Goal: Information Seeking & Learning: Learn about a topic

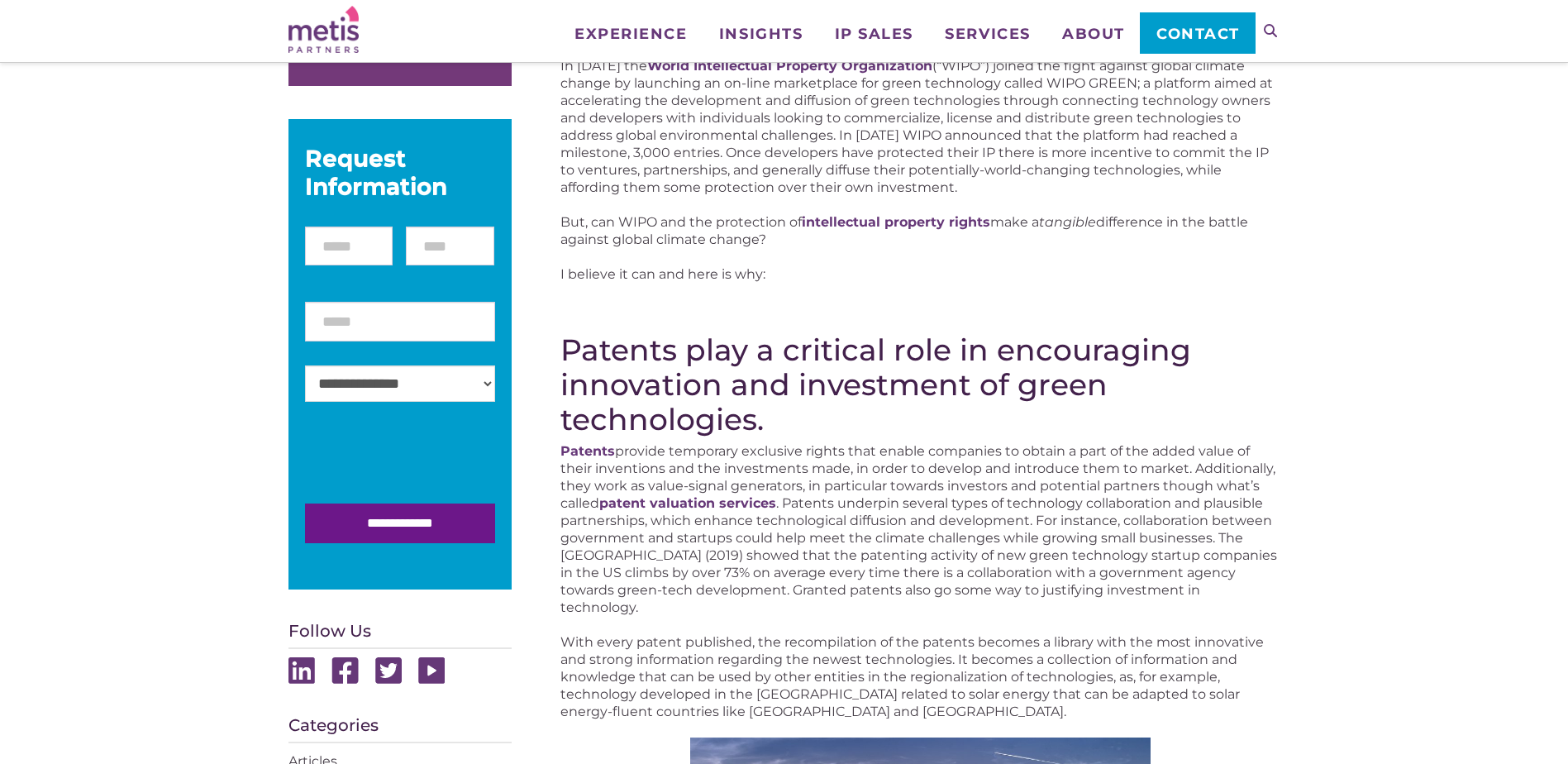
scroll to position [529, 0]
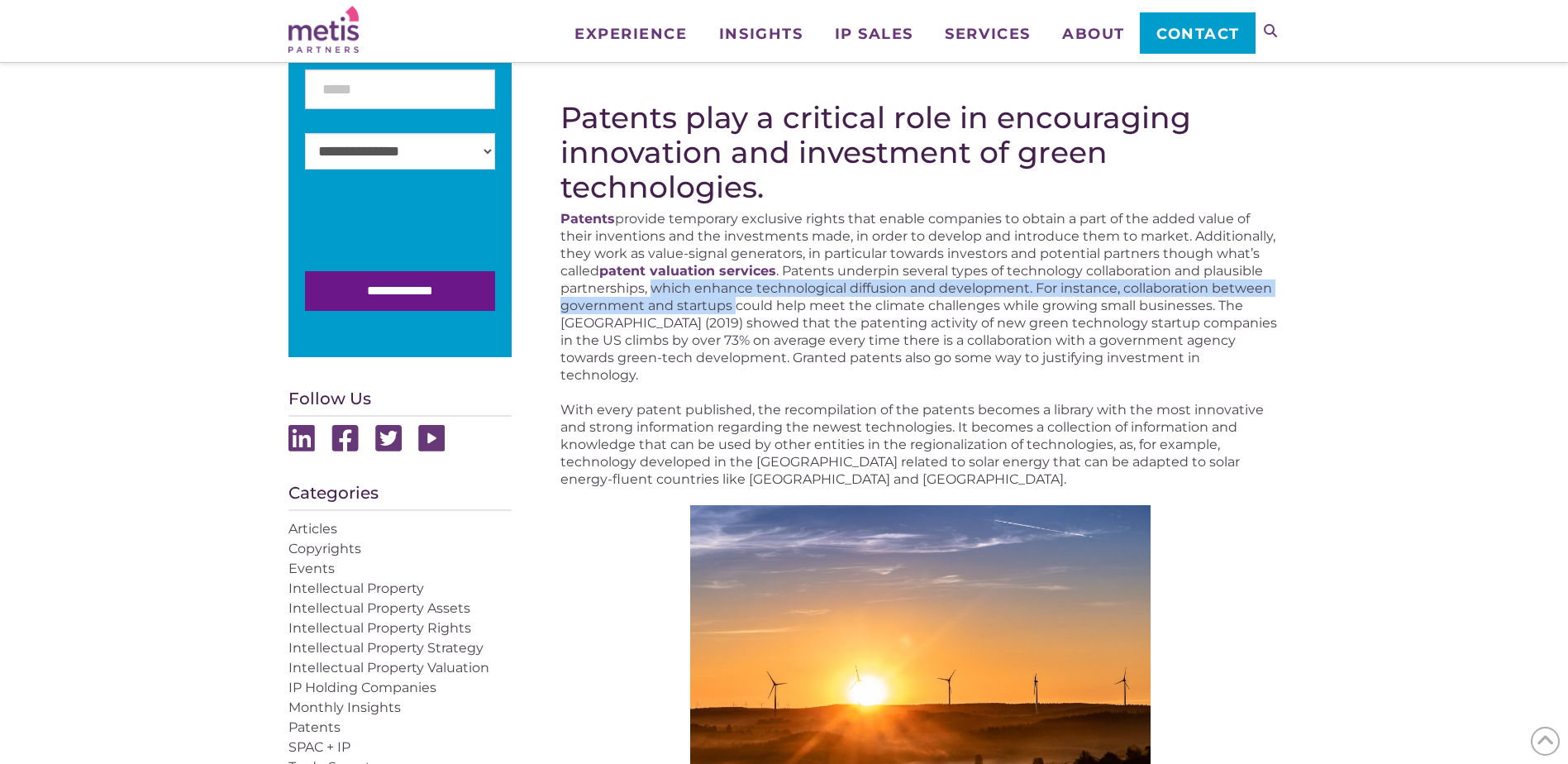
drag, startPoint x: 653, startPoint y: 282, endPoint x: 737, endPoint y: 299, distance: 85.7
click at [737, 299] on p "Patents provide temporary exclusive rights that enable companies to obtain a pa…" at bounding box center [920, 297] width 719 height 174
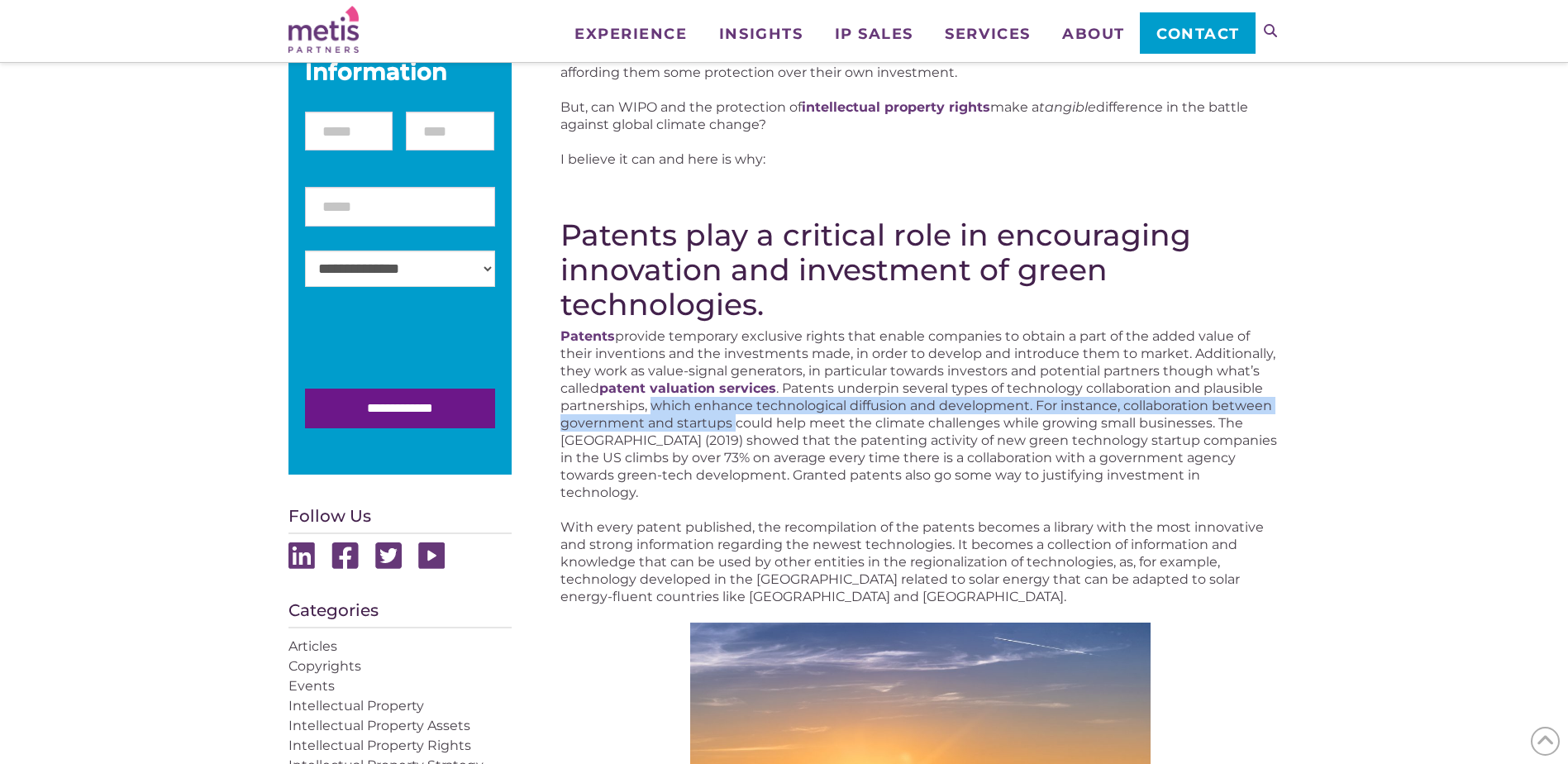
scroll to position [413, 0]
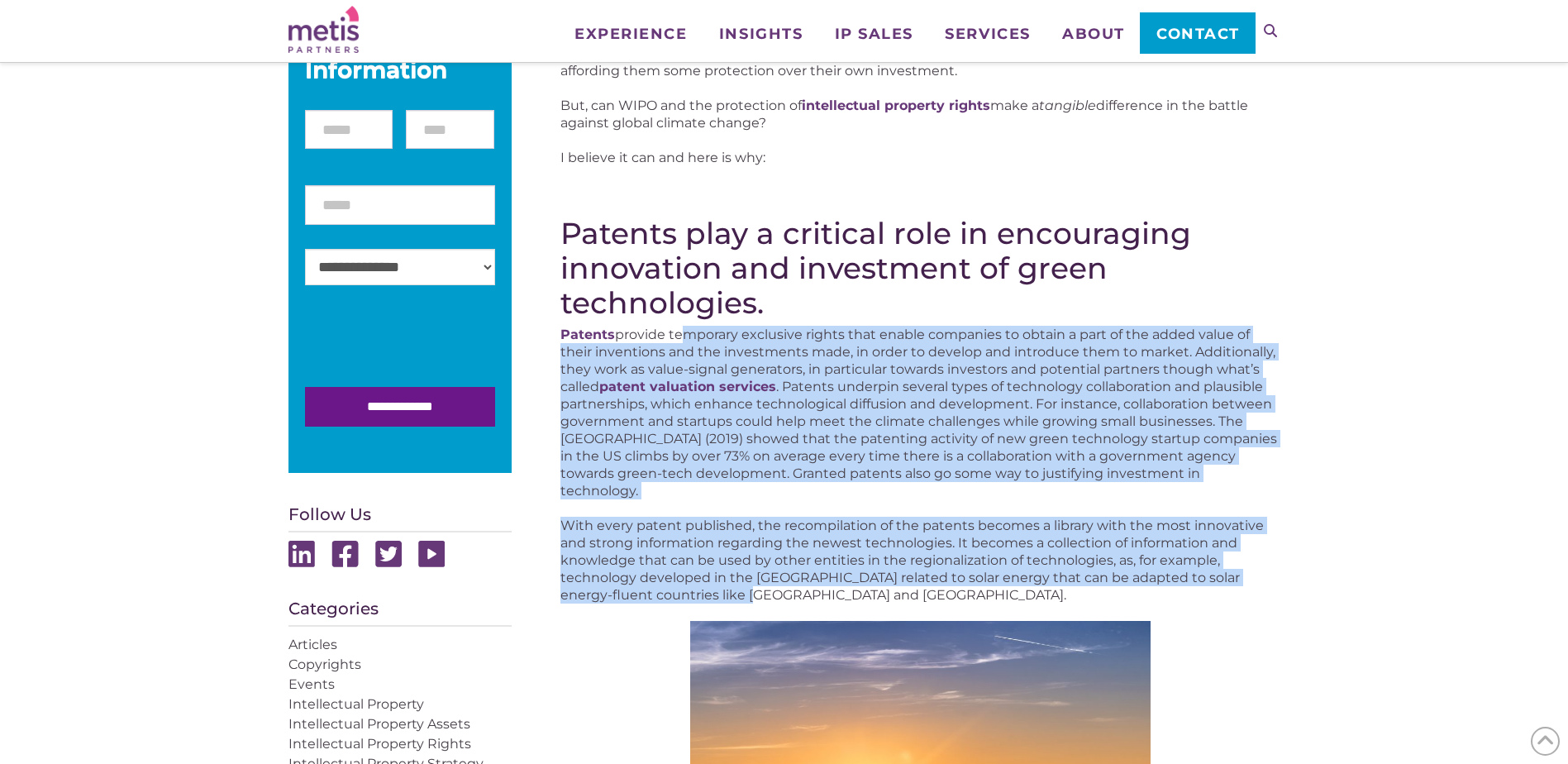
drag, startPoint x: 677, startPoint y: 332, endPoint x: 696, endPoint y: 590, distance: 258.7
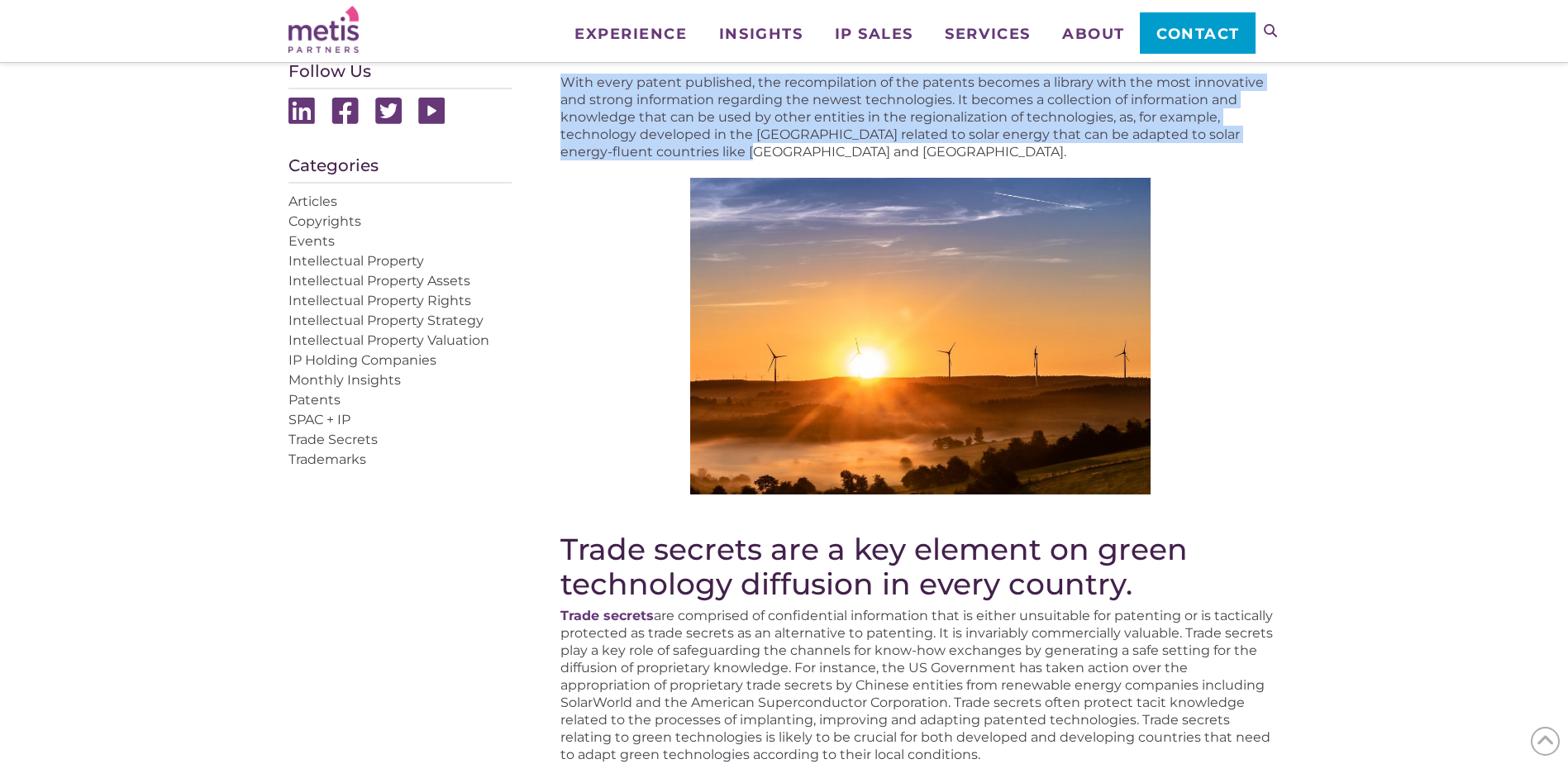
scroll to position [909, 0]
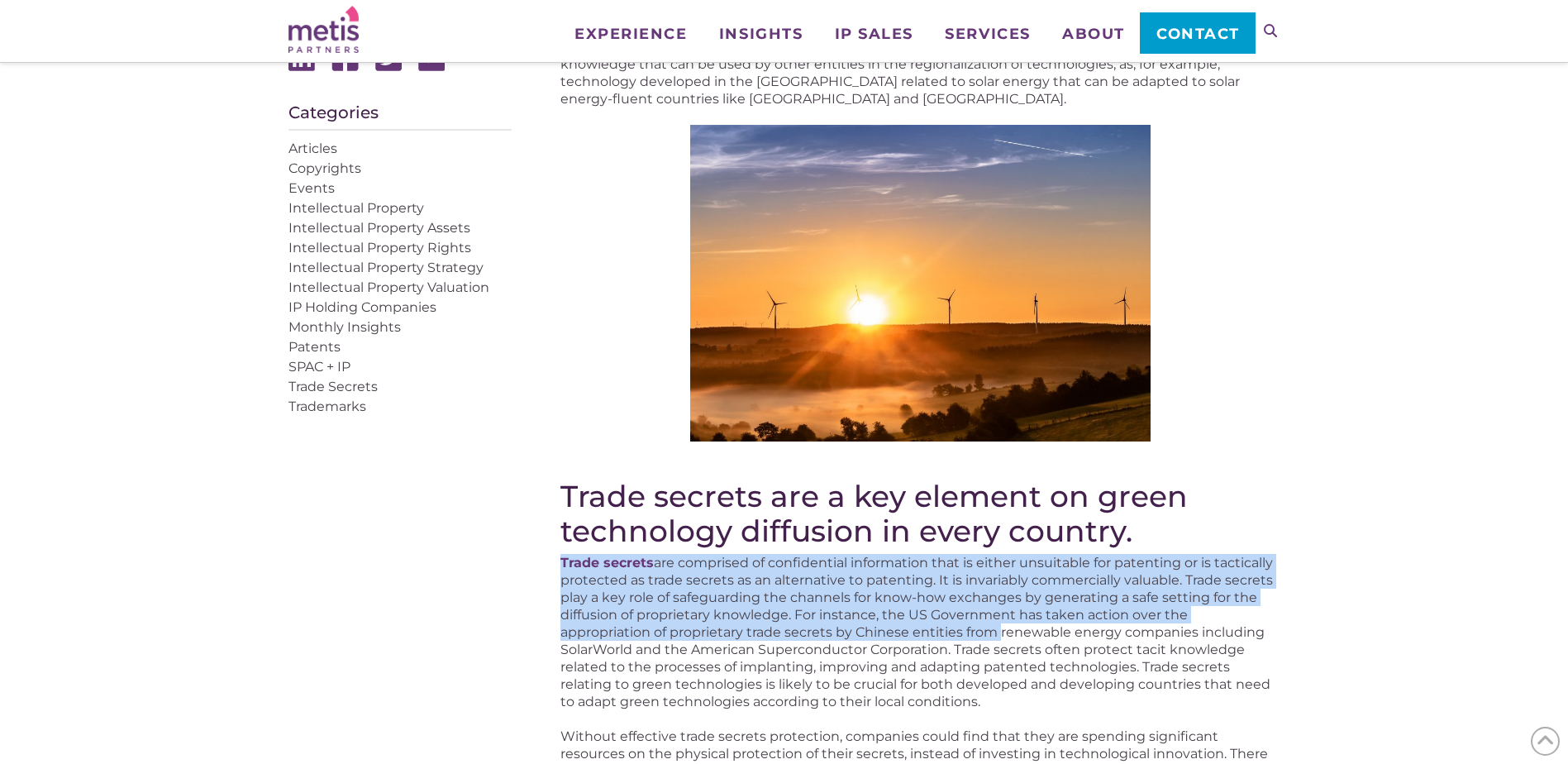
drag, startPoint x: 553, startPoint y: 564, endPoint x: 899, endPoint y: 639, distance: 354.0
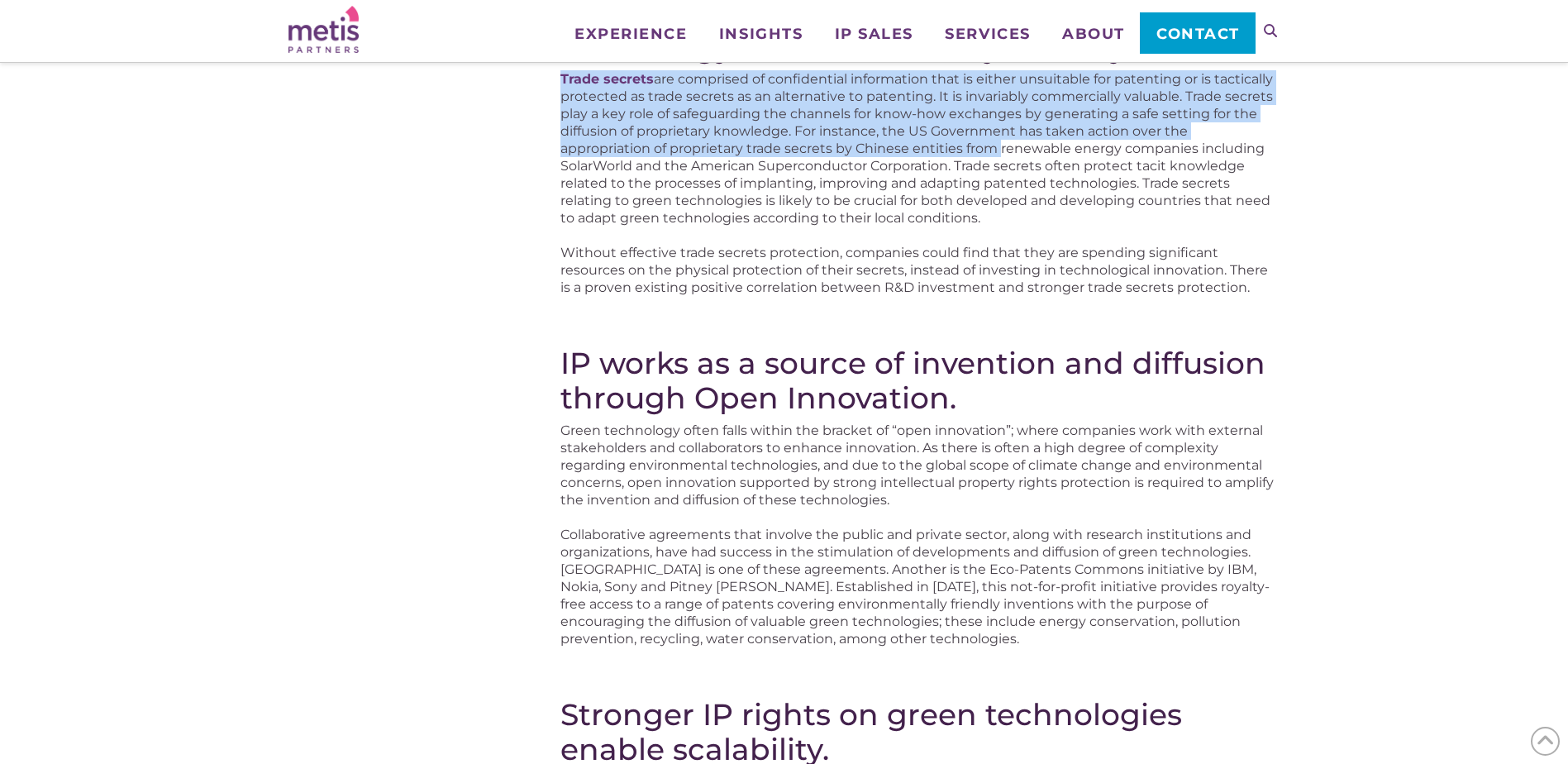
scroll to position [1406, 0]
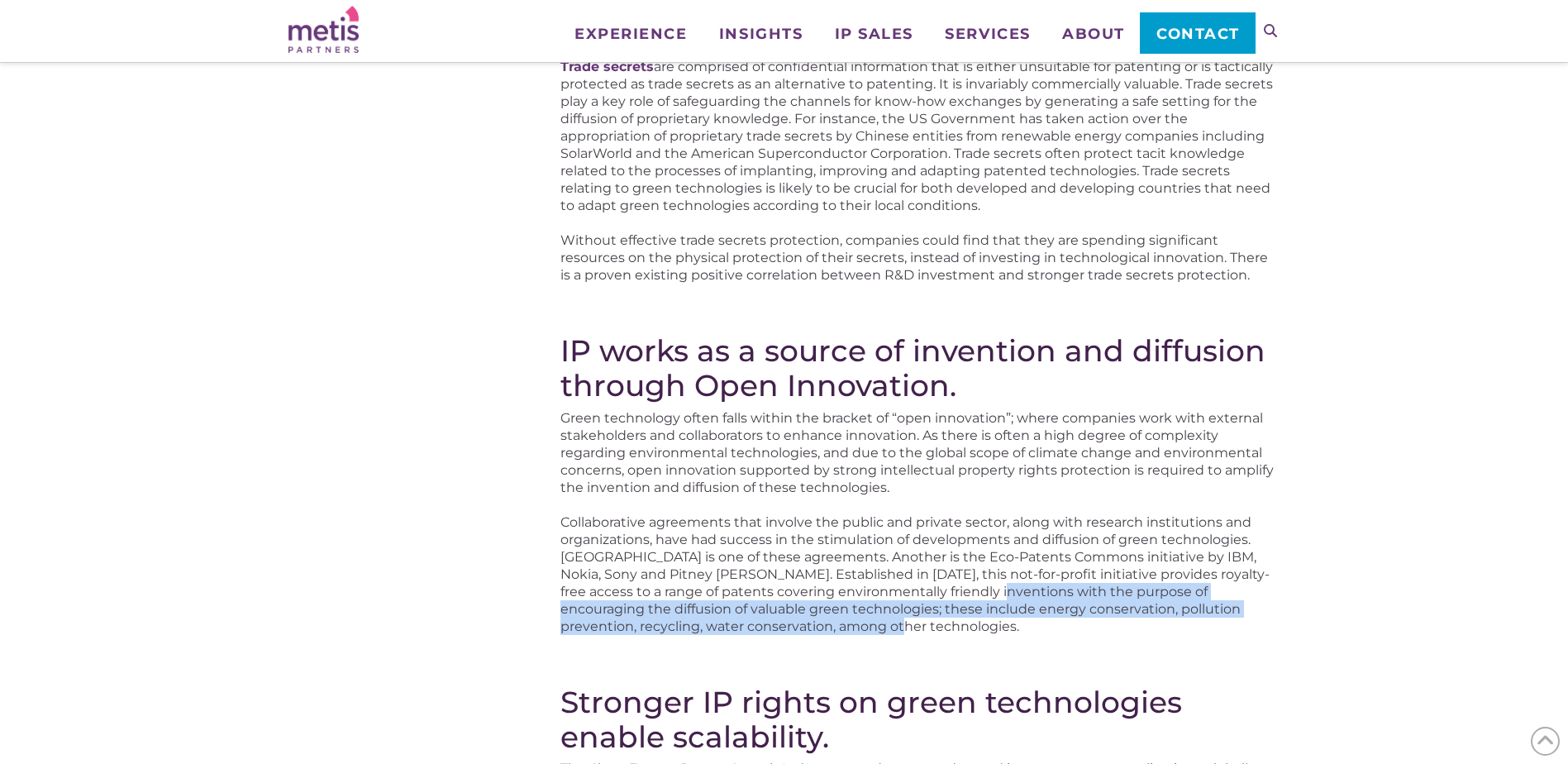
drag, startPoint x: 963, startPoint y: 595, endPoint x: 885, endPoint y: 628, distance: 84.7
click at [885, 628] on p "Collaborative agreements that involve the public and private sector, along with…" at bounding box center [920, 574] width 719 height 122
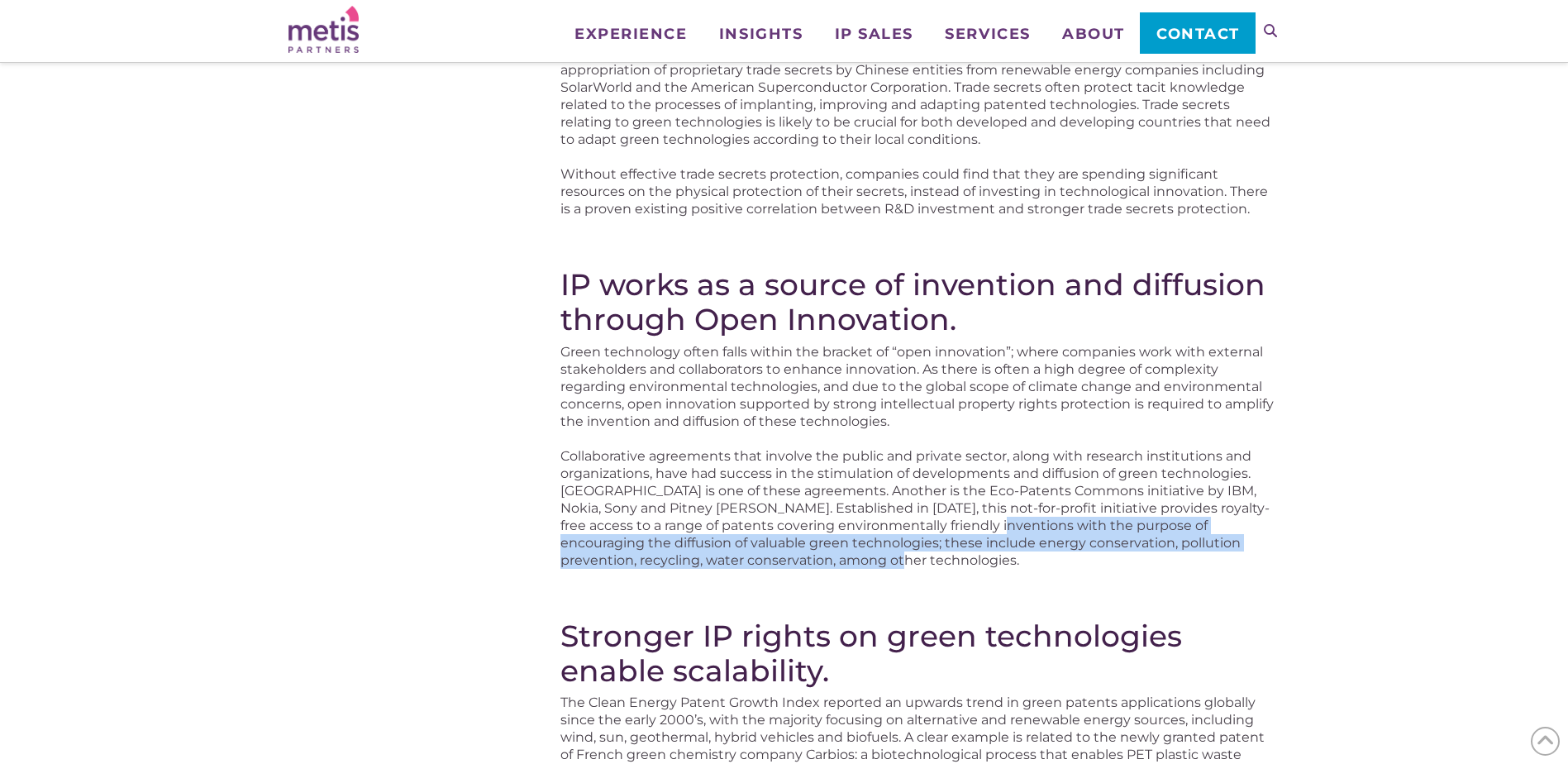
scroll to position [1571, 0]
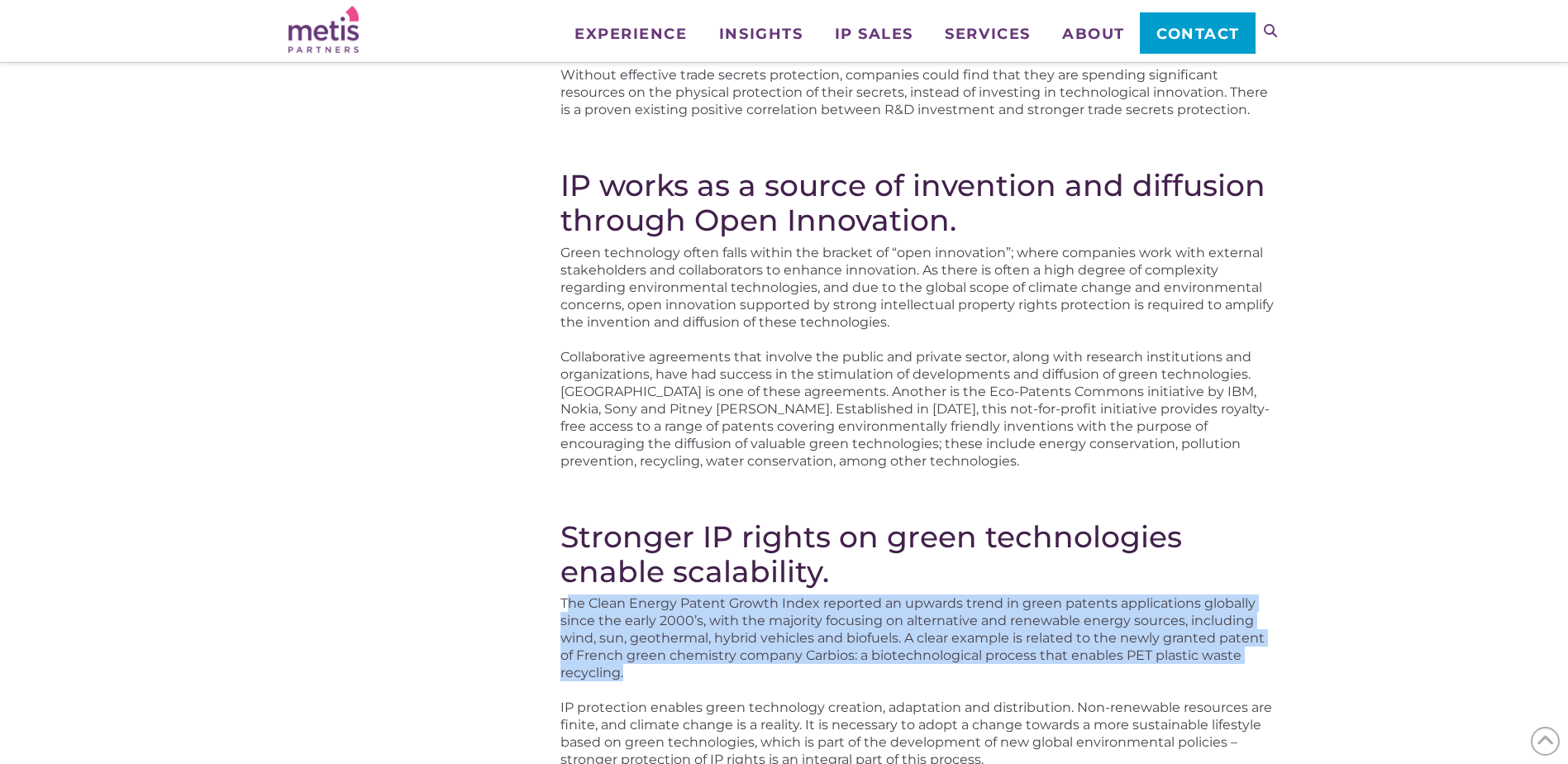
drag, startPoint x: 565, startPoint y: 604, endPoint x: 633, endPoint y: 676, distance: 99.0
click at [633, 676] on p "The Clean Energy Patent Growth Index reported an upwards trend in green patents…" at bounding box center [920, 638] width 719 height 87
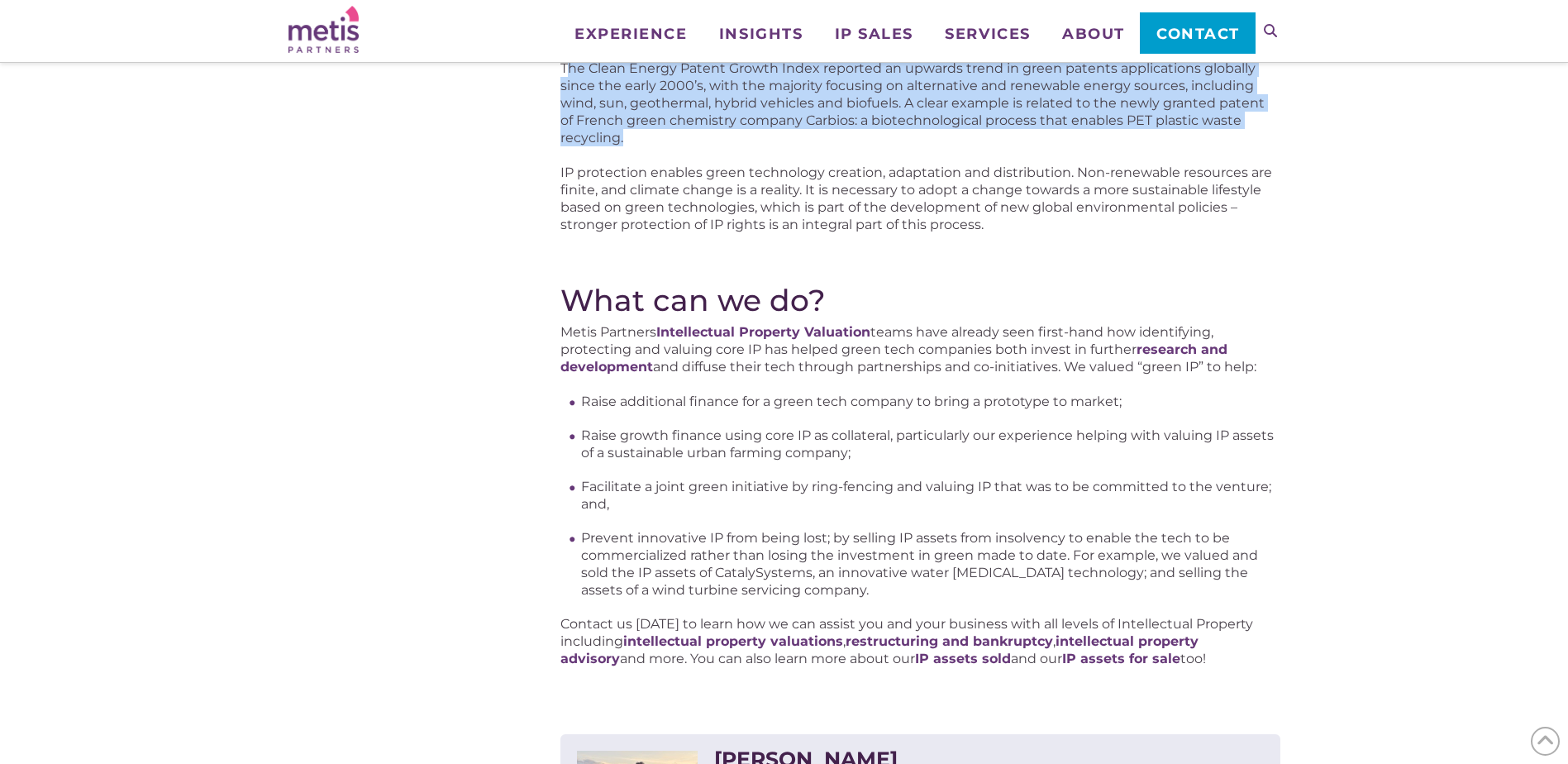
scroll to position [2067, 0]
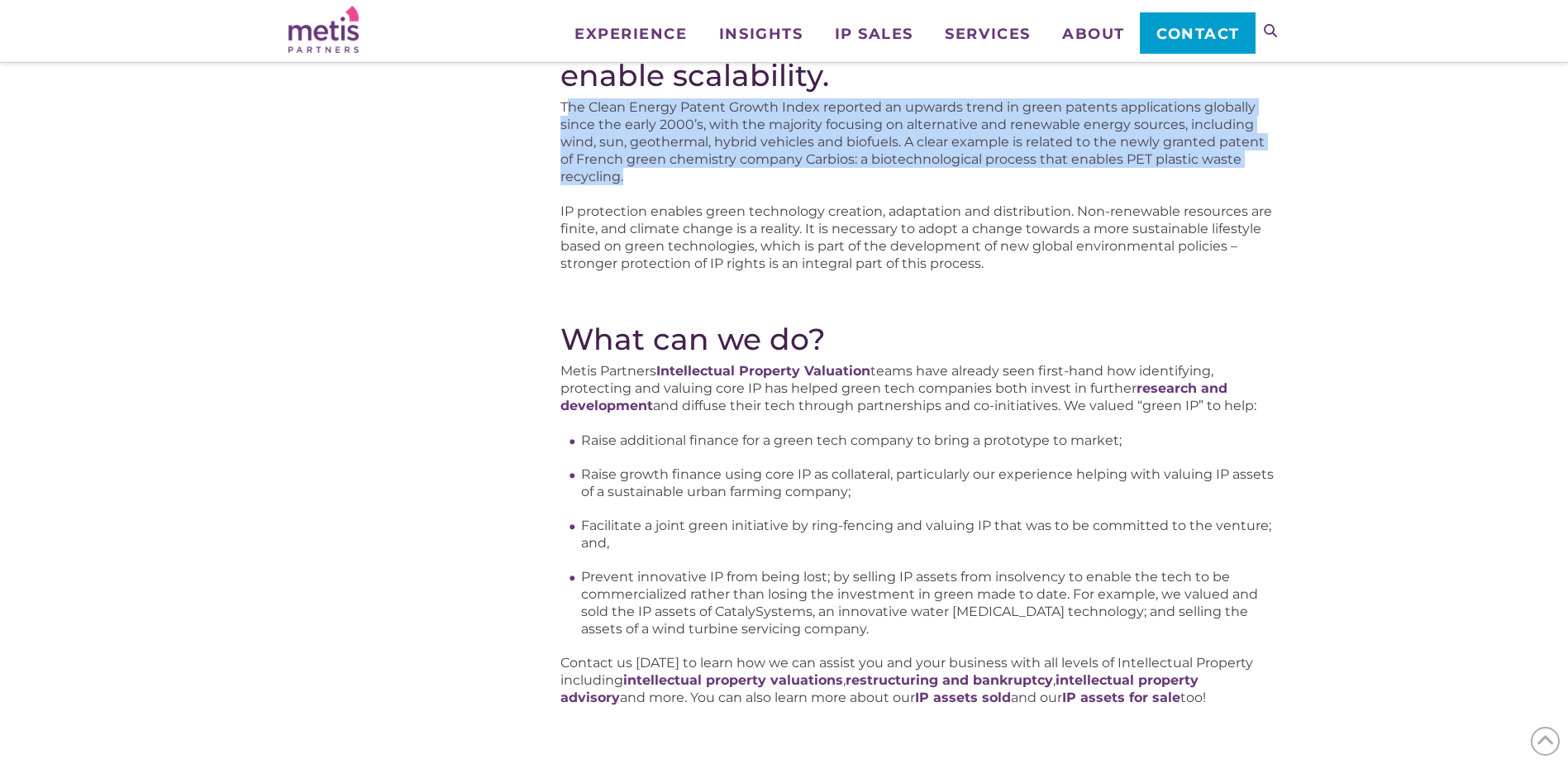
drag, startPoint x: 935, startPoint y: 490, endPoint x: 1313, endPoint y: 748, distance: 457.7
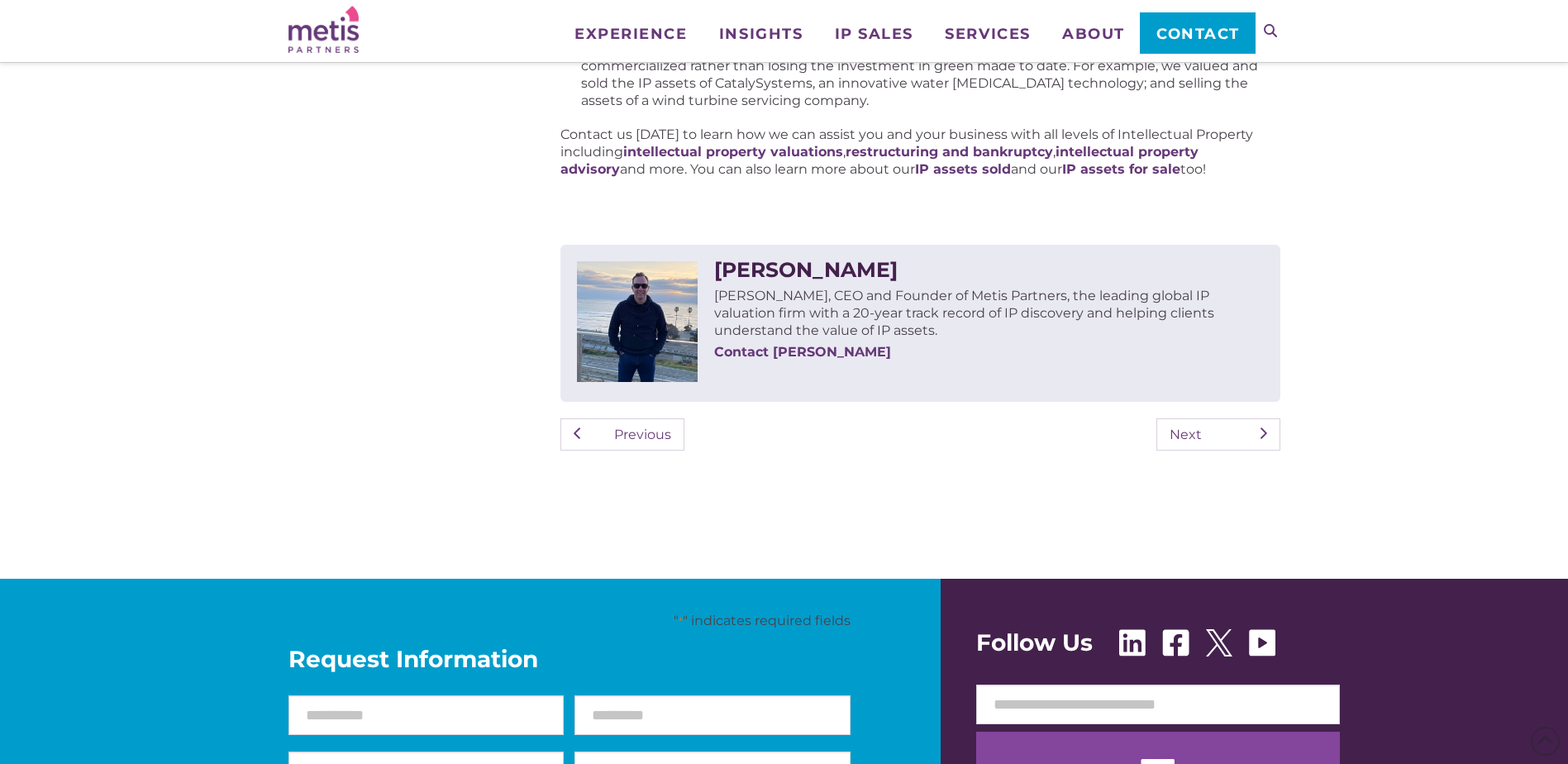
scroll to position [2647, 0]
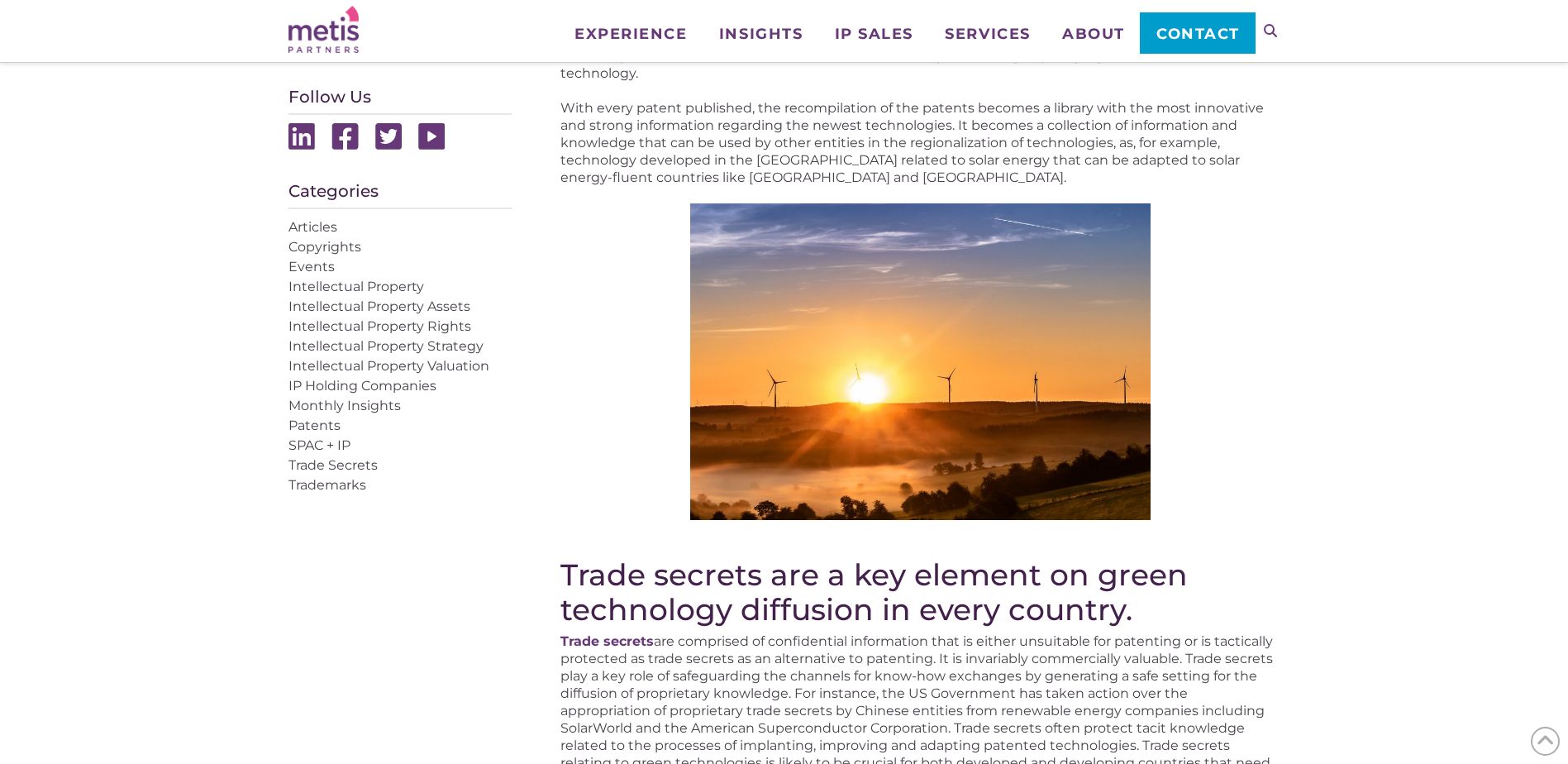
scroll to position [146, 0]
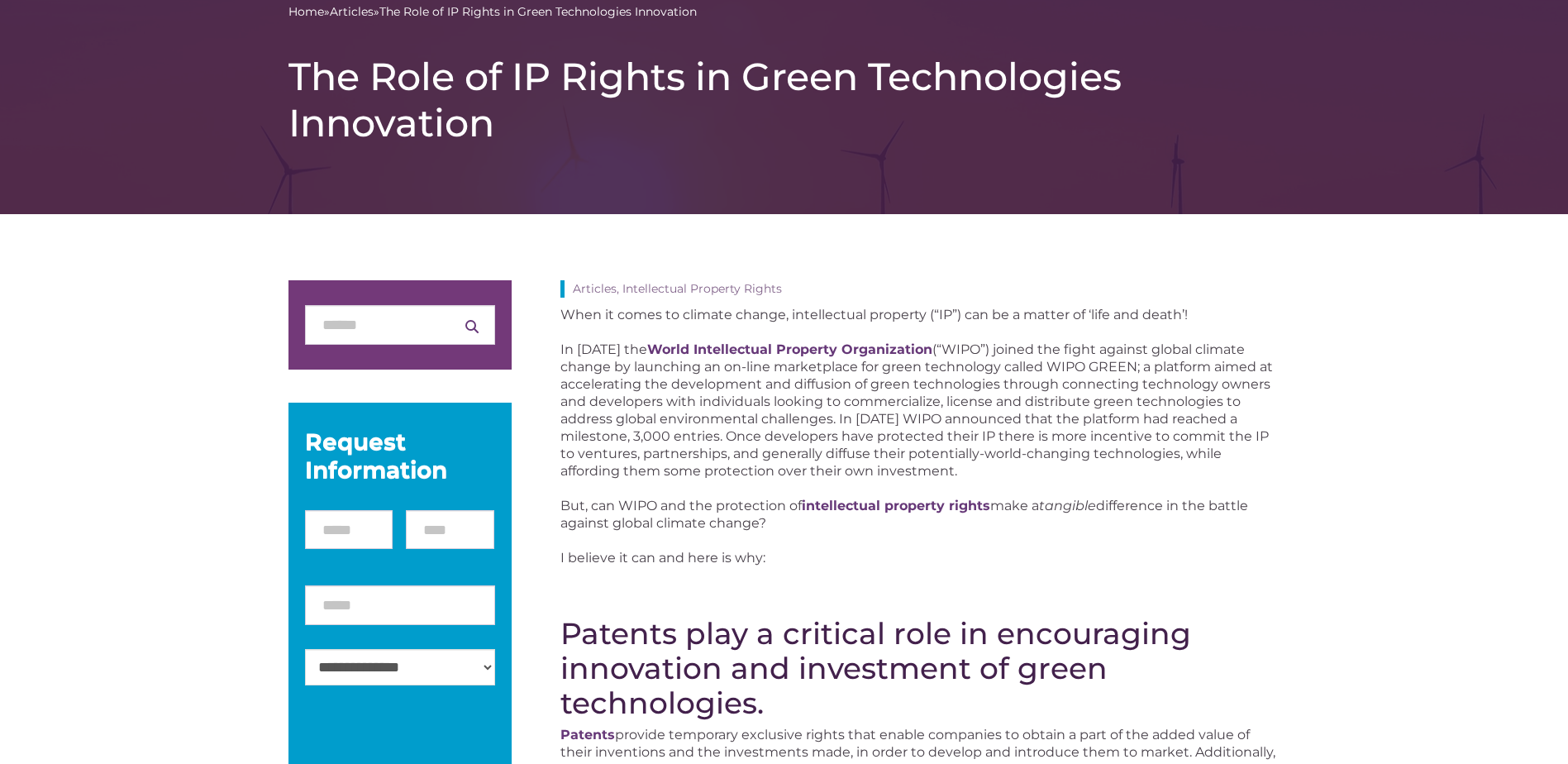
drag, startPoint x: 853, startPoint y: 493, endPoint x: 869, endPoint y: 292, distance: 201.6
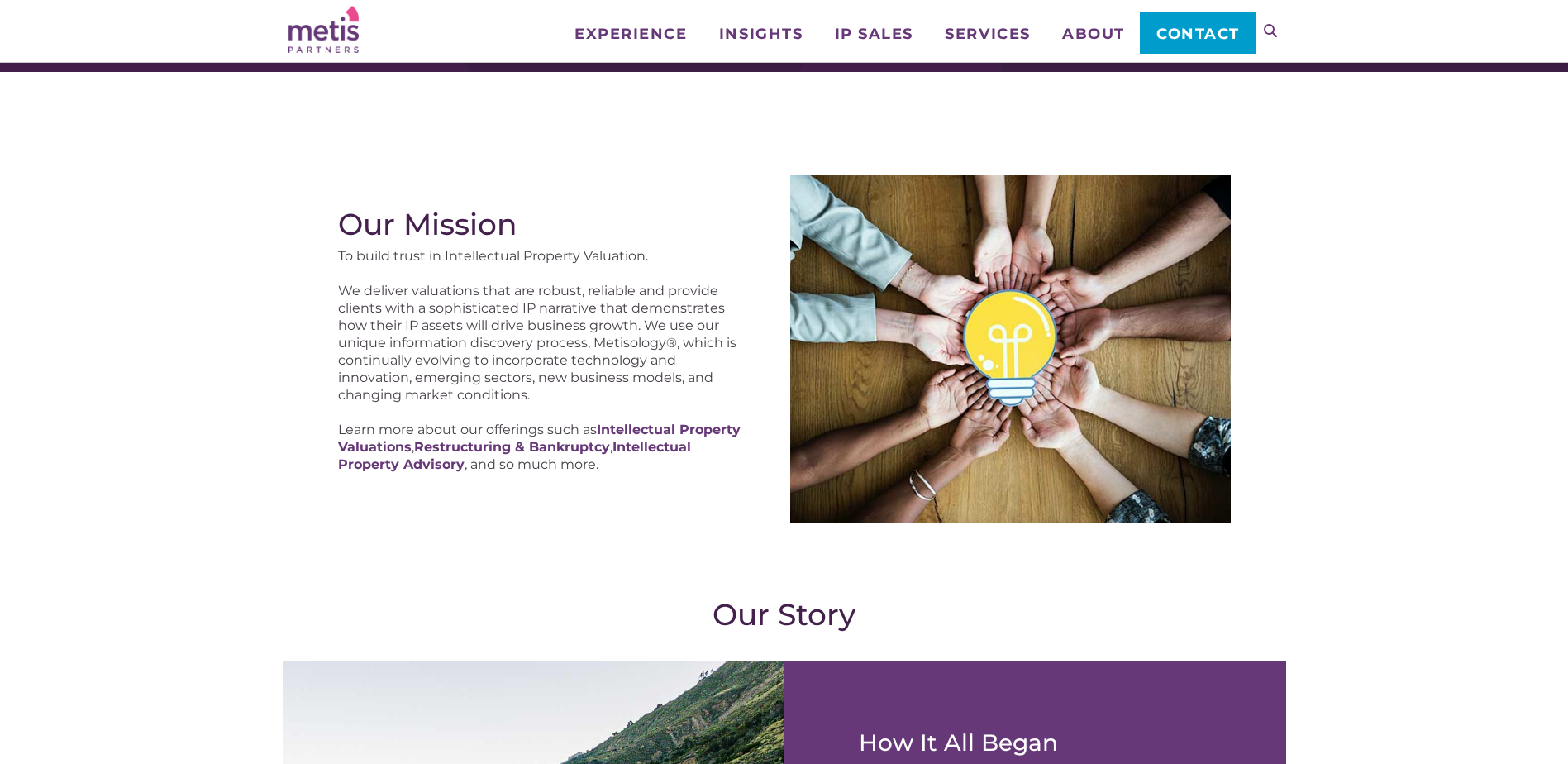
scroll to position [165, 0]
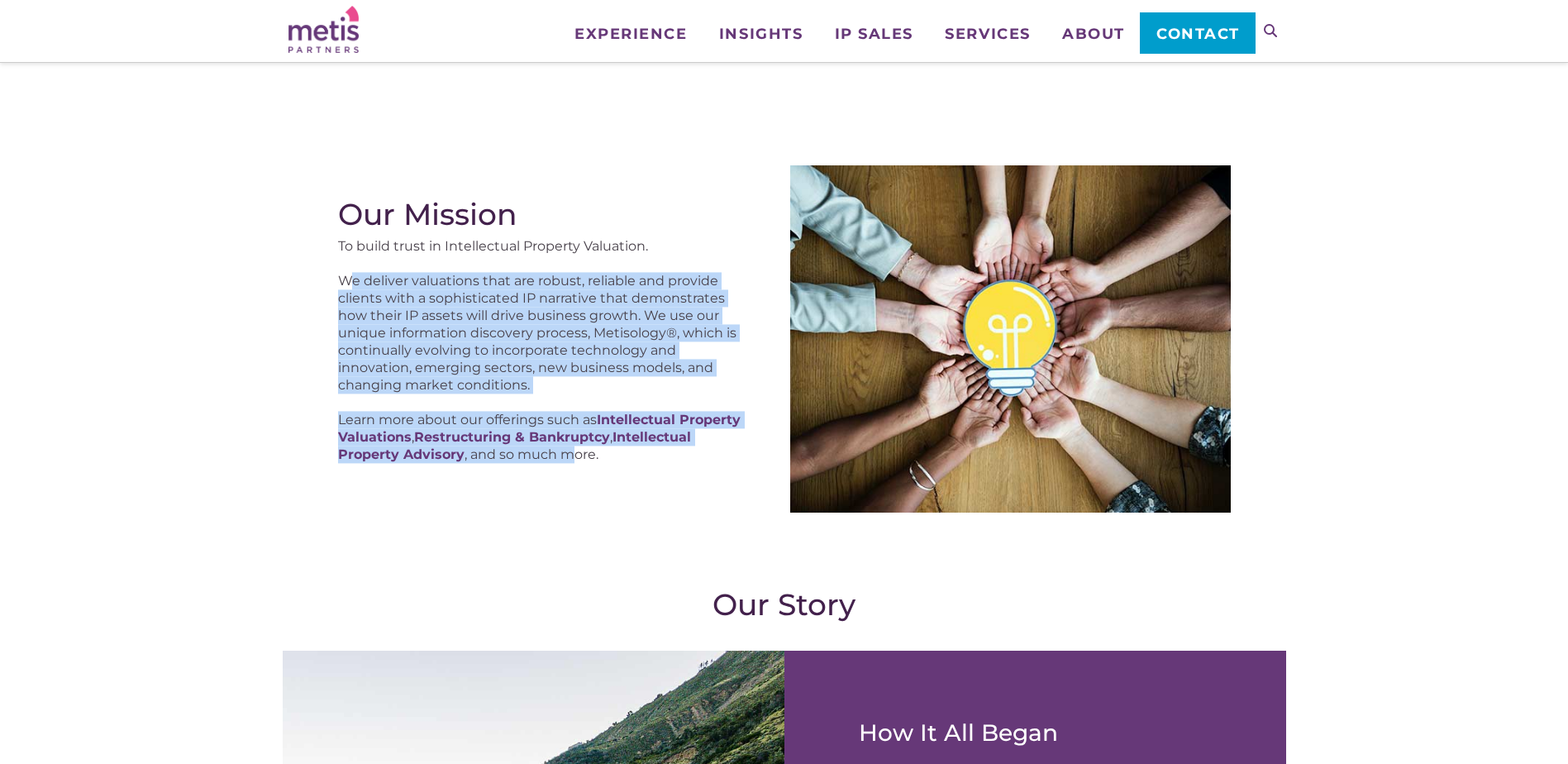
drag, startPoint x: 361, startPoint y: 292, endPoint x: 570, endPoint y: 469, distance: 273.9
click at [570, 469] on div "Our Mission To build trust in Intellectual Property Valuation. We deliver valua…" at bounding box center [545, 338] width 413 height 283
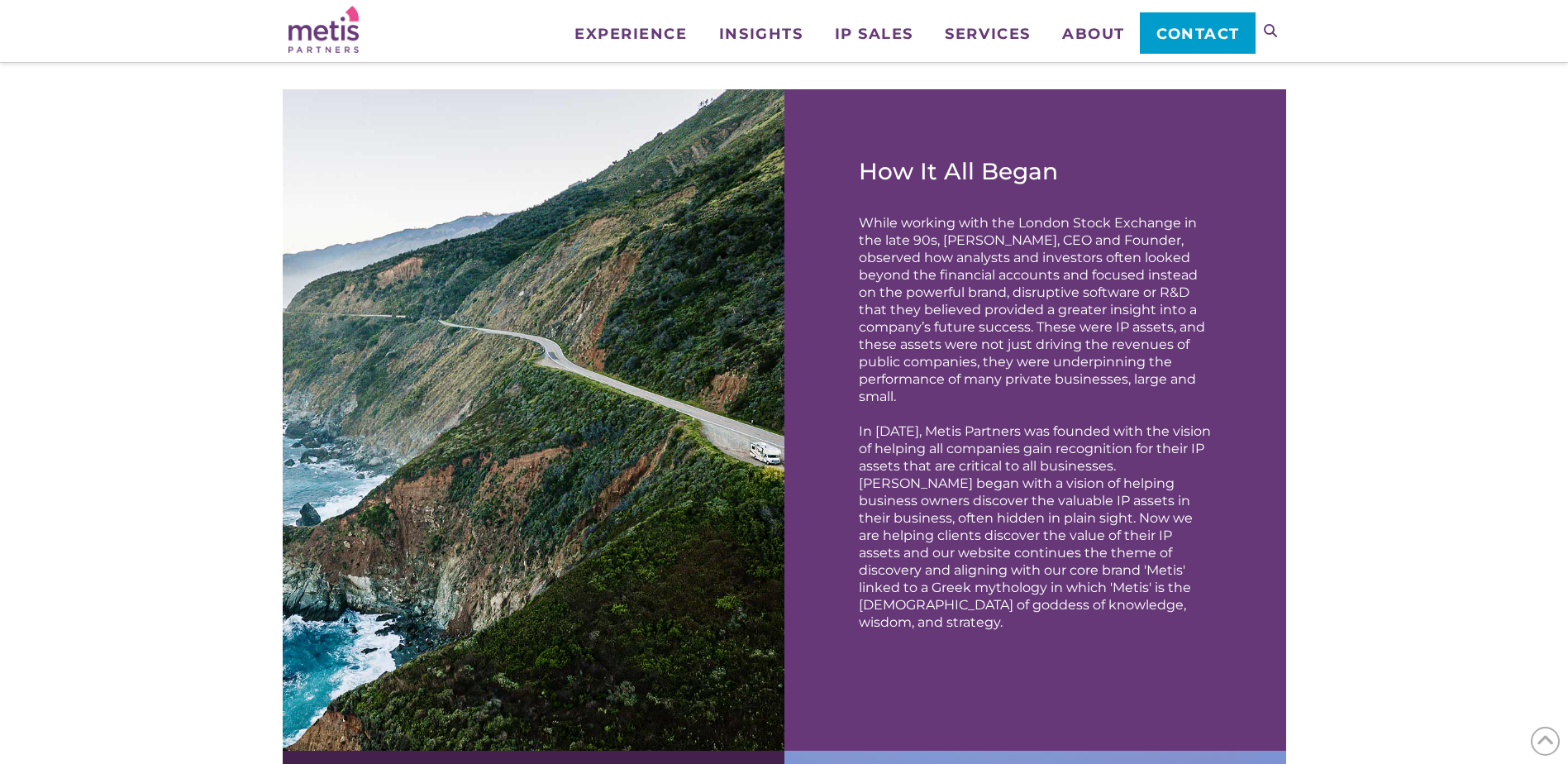
scroll to position [744, 0]
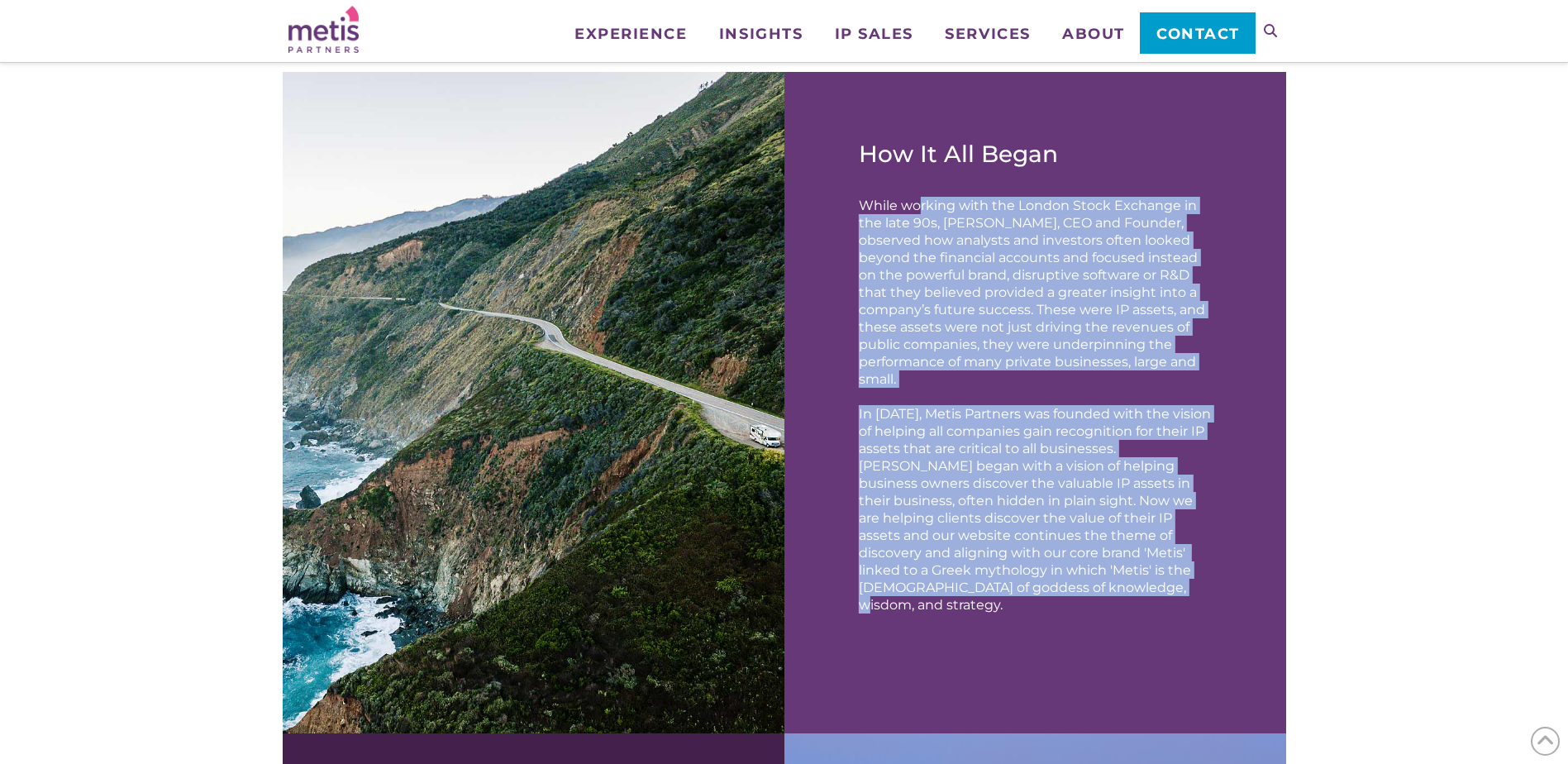
drag, startPoint x: 921, startPoint y: 211, endPoint x: 1106, endPoint y: 602, distance: 432.6
click at [1106, 602] on div "How It All Began While working with the London Stock Exchange in the late 90s, …" at bounding box center [1035, 402] width 452 height 625
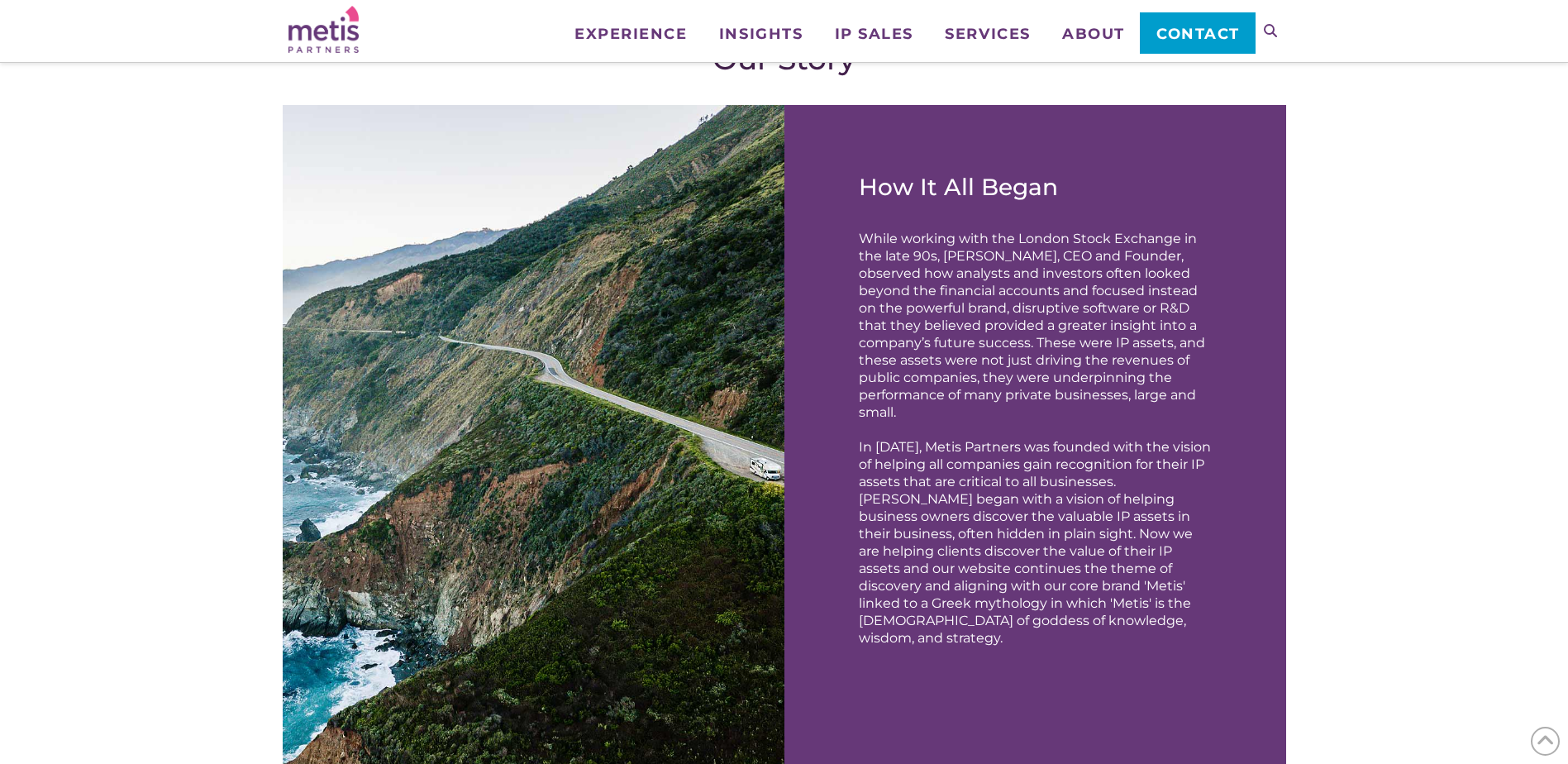
drag, startPoint x: 1213, startPoint y: 626, endPoint x: 1203, endPoint y: 533, distance: 93.5
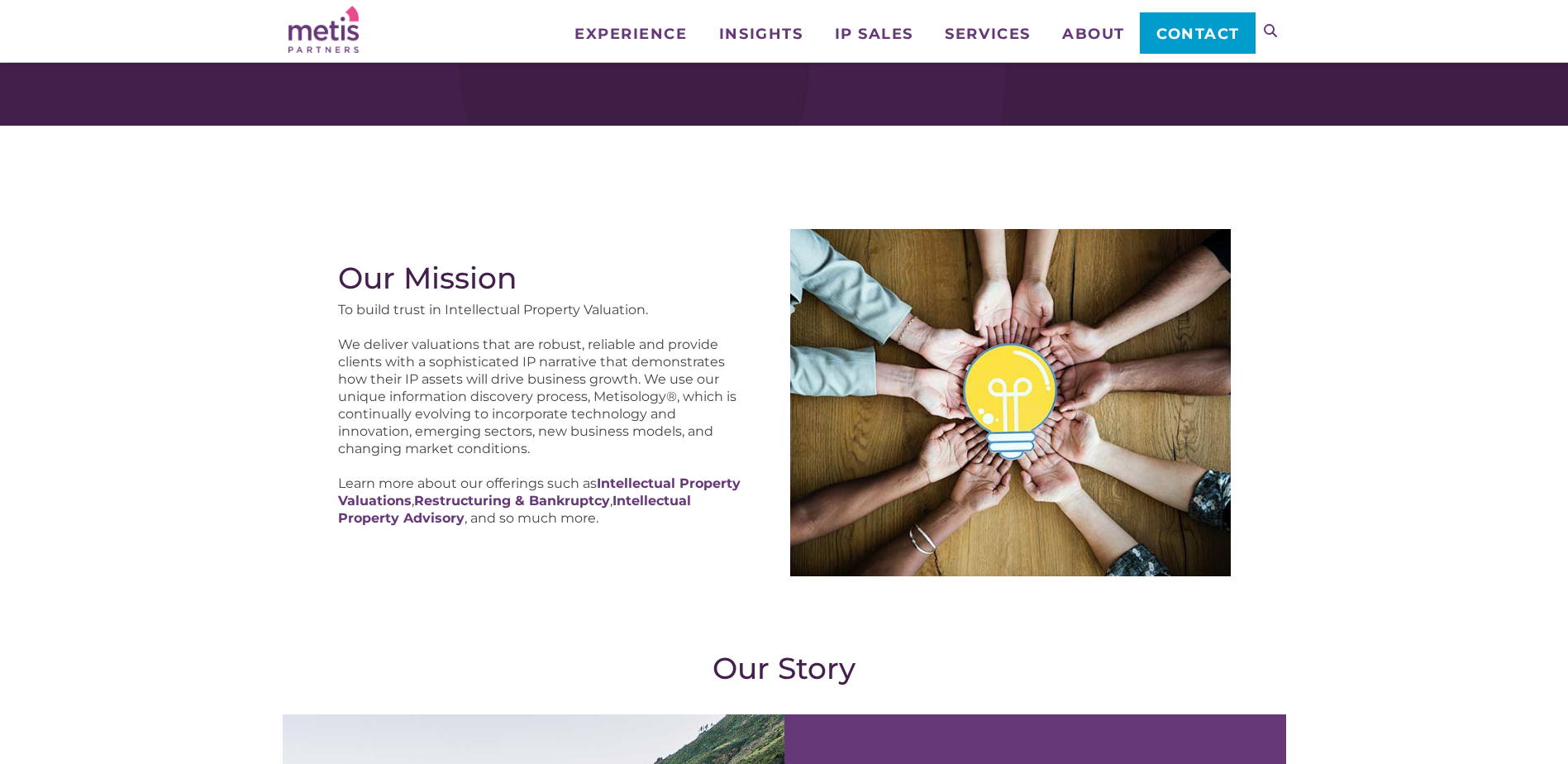
scroll to position [0, 0]
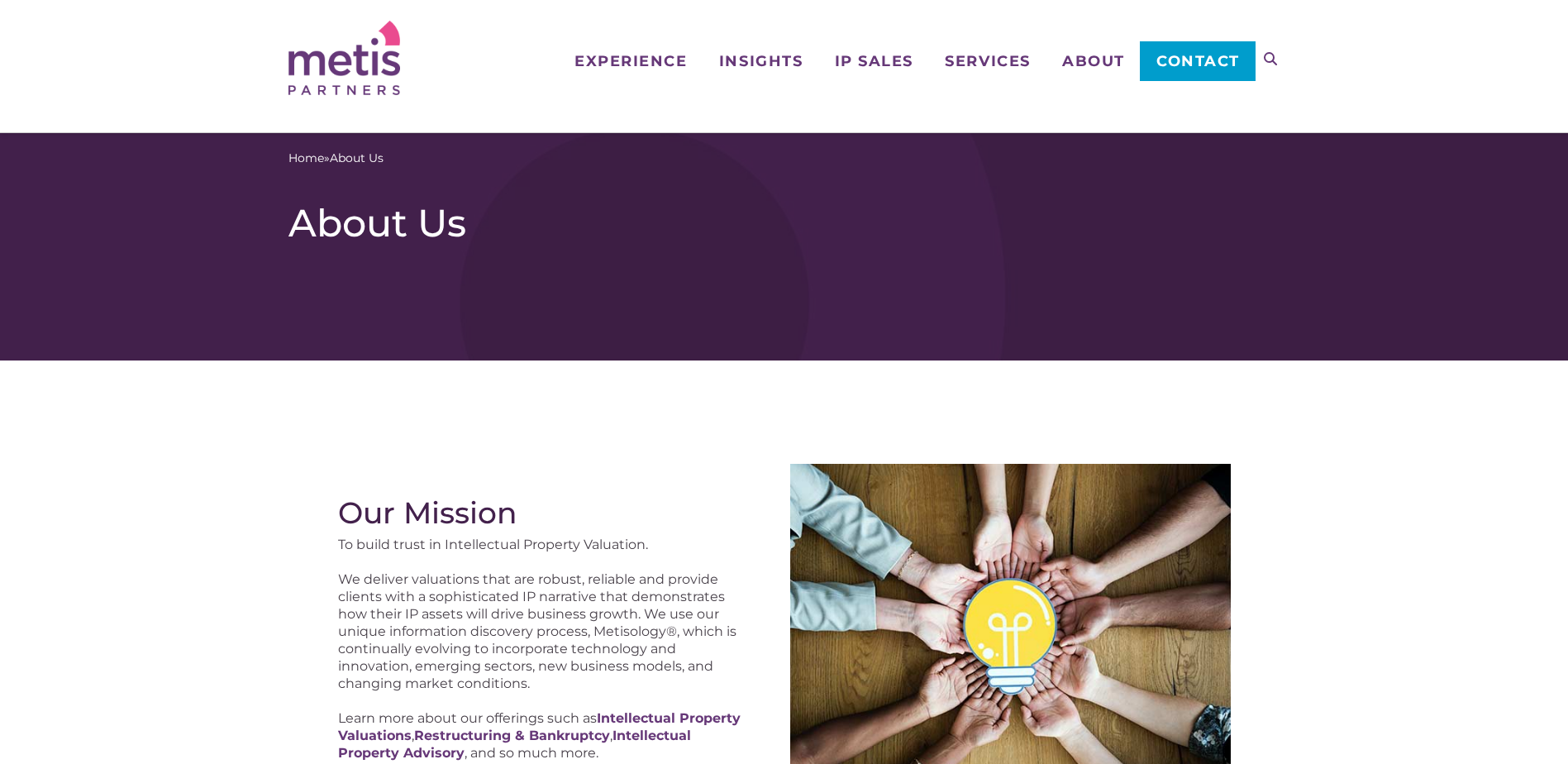
click at [737, 448] on div "Our Mission To build trust in Intellectual Property Valuation. We deliver valua…" at bounding box center [784, 638] width 992 height 422
